Goal: Task Accomplishment & Management: Use online tool/utility

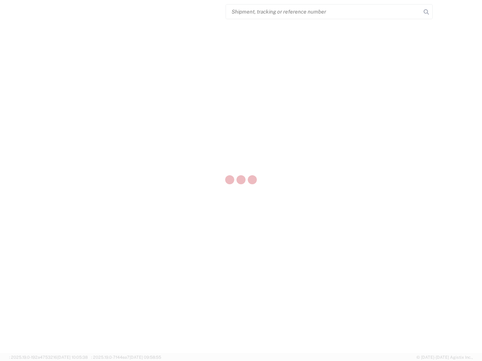
select select "US"
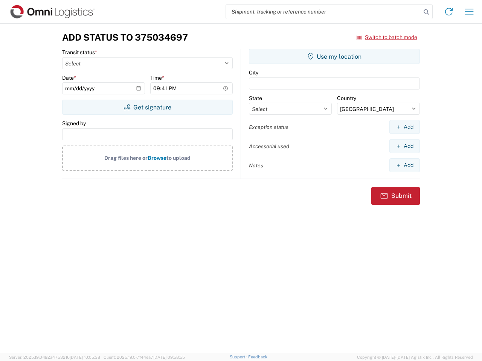
click at [323, 12] on input "search" at bounding box center [323, 12] width 195 height 14
click at [426, 12] on icon at bounding box center [426, 12] width 11 height 11
click at [449, 12] on icon at bounding box center [449, 12] width 12 height 12
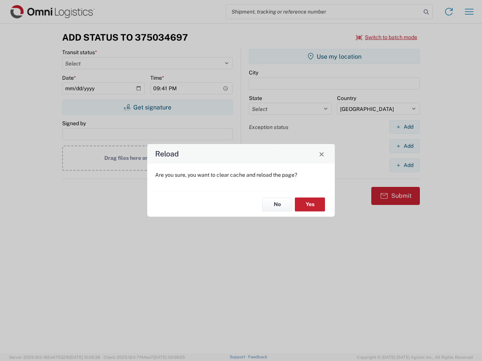
click at [469, 12] on div "Reload Are you sure, you want to clear cache and reload the page? No Yes" at bounding box center [241, 180] width 482 height 361
click at [387, 37] on div "Reload Are you sure, you want to clear cache and reload the page? No Yes" at bounding box center [241, 180] width 482 height 361
click at [147, 107] on div "Reload Are you sure, you want to clear cache and reload the page? No Yes" at bounding box center [241, 180] width 482 height 361
click at [334, 56] on div "Reload Are you sure, you want to clear cache and reload the page? No Yes" at bounding box center [241, 180] width 482 height 361
click at [404, 127] on div "Reload Are you sure, you want to clear cache and reload the page? No Yes" at bounding box center [241, 180] width 482 height 361
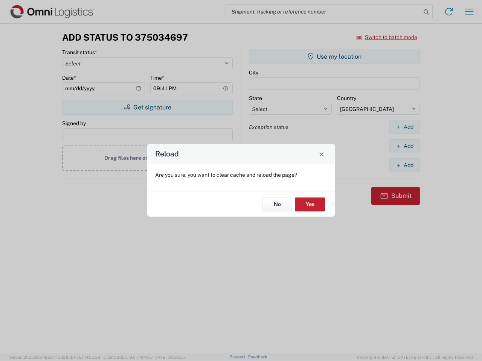
click at [404, 146] on div "Reload Are you sure, you want to clear cache and reload the page? No Yes" at bounding box center [241, 180] width 482 height 361
click at [404, 165] on div "Reload Are you sure, you want to clear cache and reload the page? No Yes" at bounding box center [241, 180] width 482 height 361
